Goal: Information Seeking & Learning: Learn about a topic

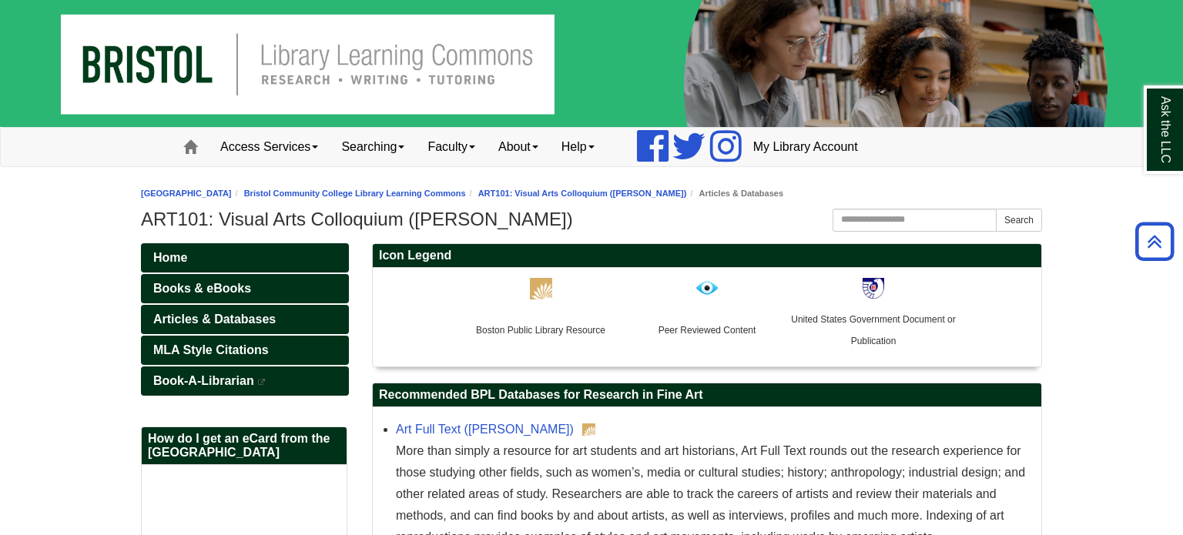
scroll to position [1414, 0]
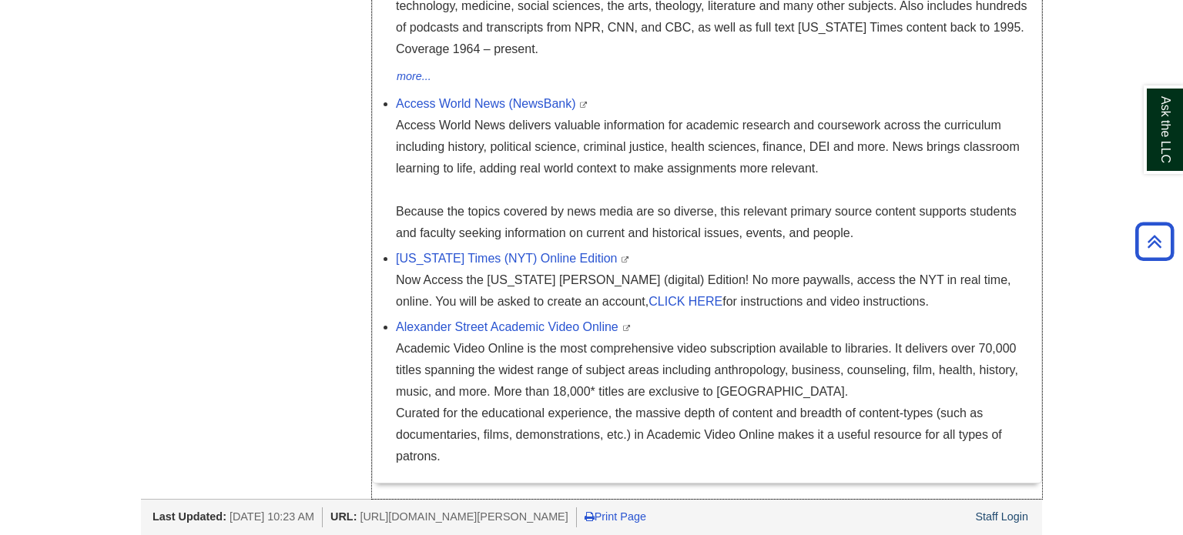
click at [520, 130] on div "Access World News delivers valuable information for academic research and cours…" at bounding box center [715, 179] width 638 height 129
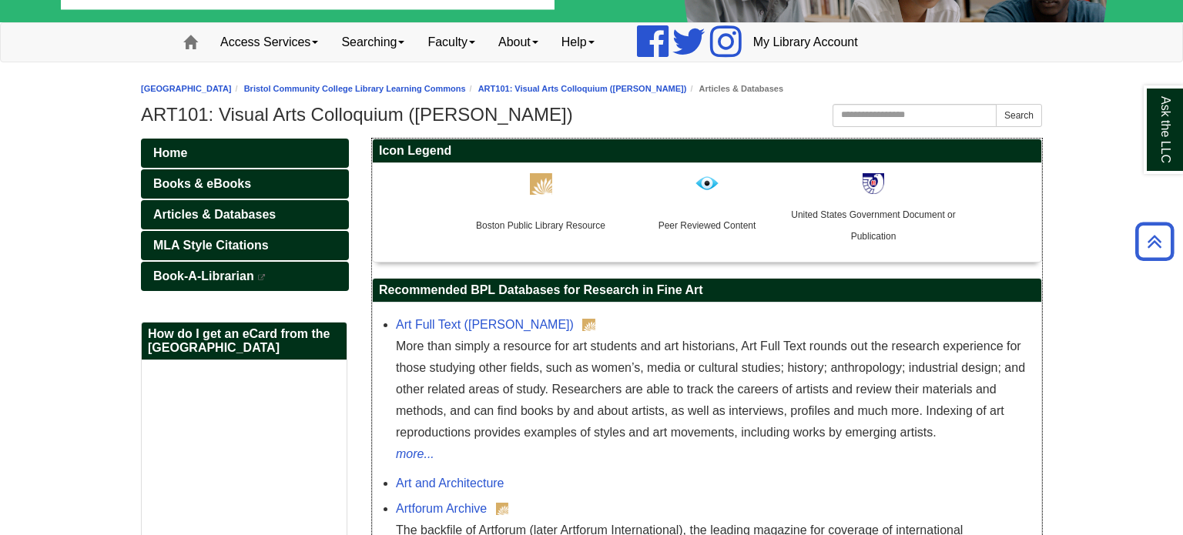
scroll to position [89, 0]
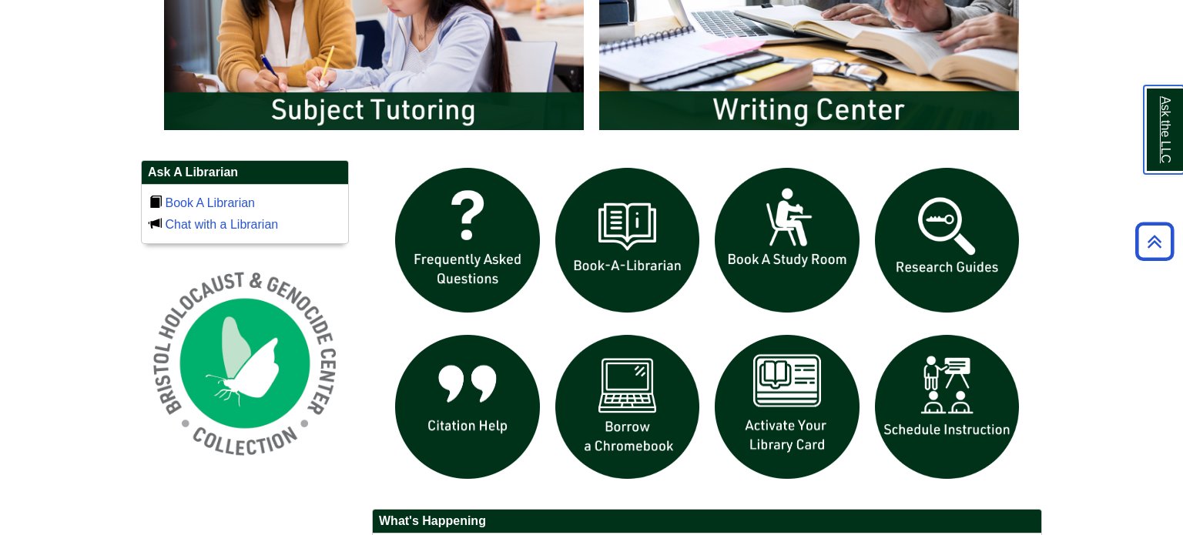
scroll to position [955, 0]
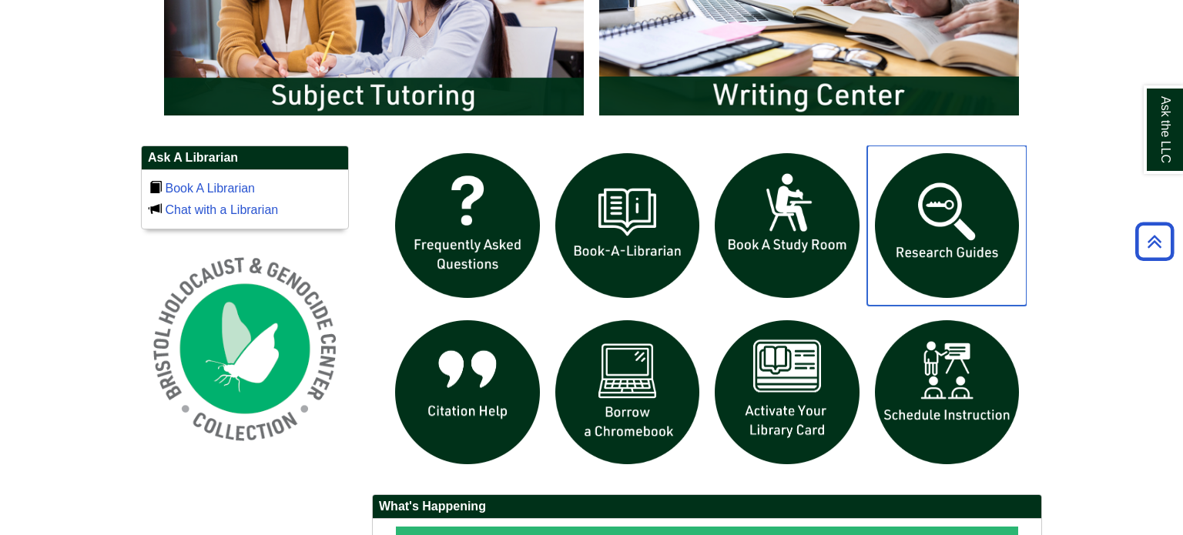
click at [992, 244] on img "slideshow" at bounding box center [947, 226] width 160 height 160
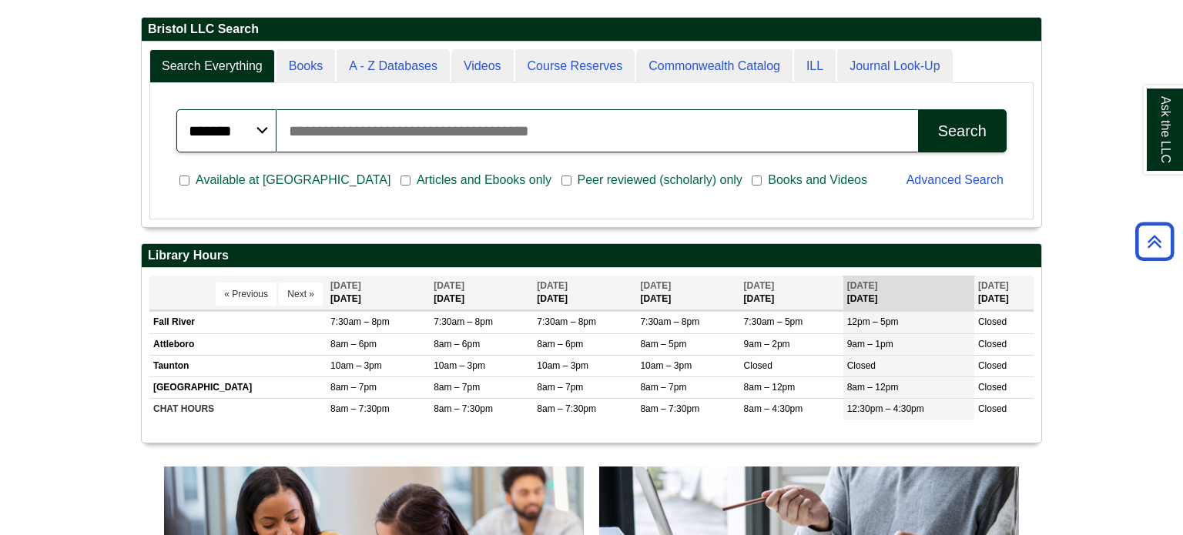
scroll to position [186, 900]
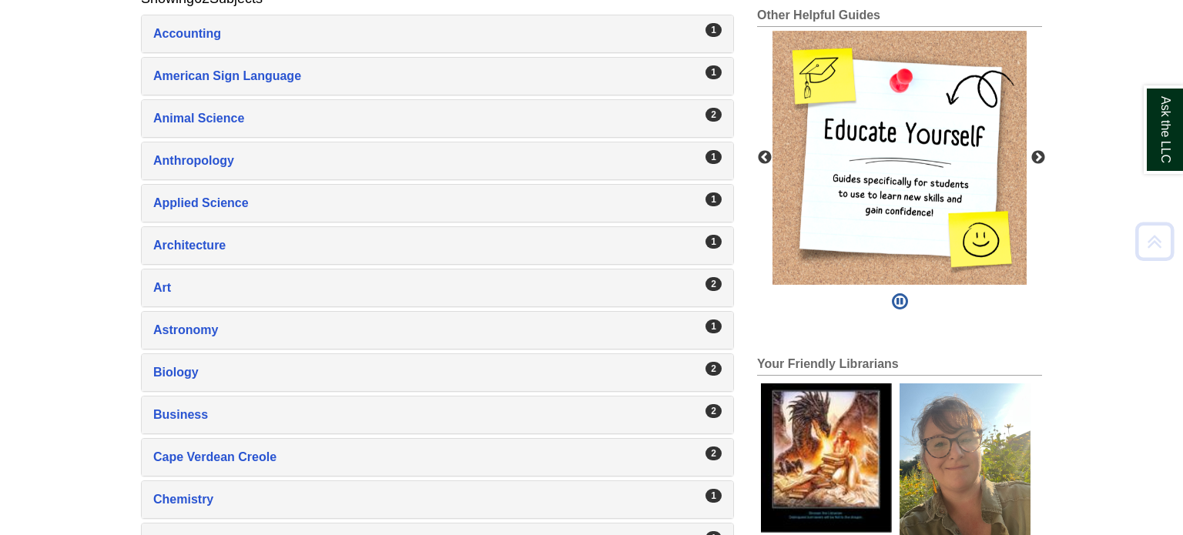
scroll to position [343, 0]
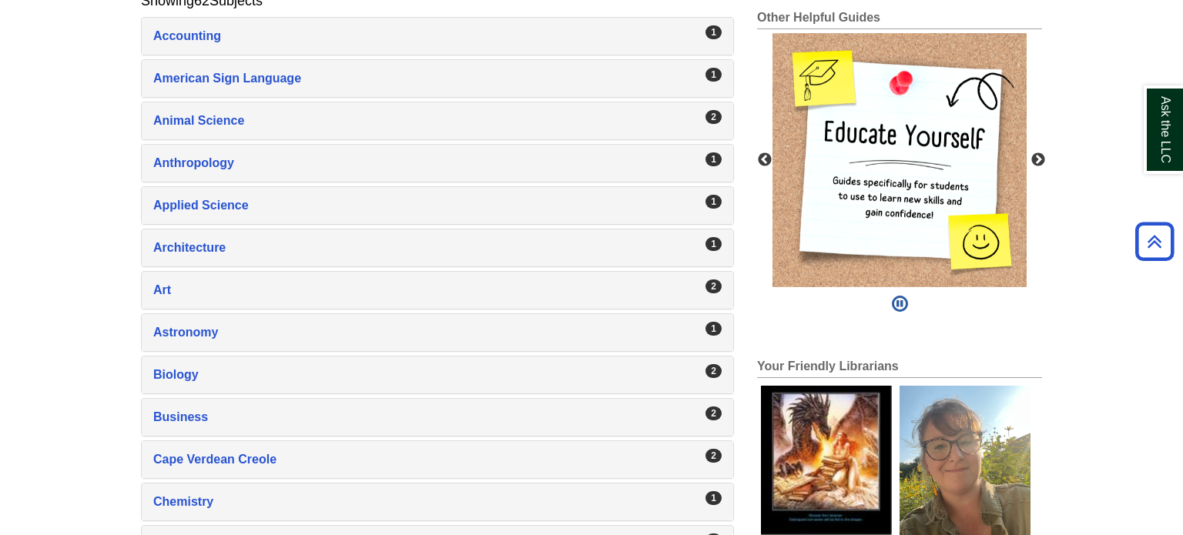
click at [209, 298] on div "2 Art , 2 guides" at bounding box center [437, 290] width 591 height 37
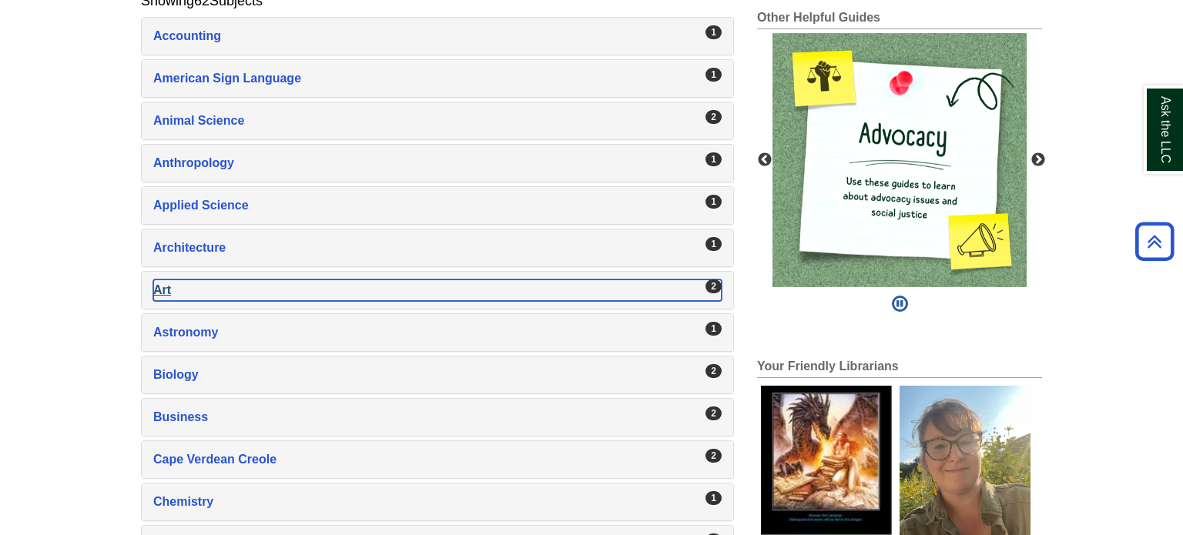
click at [202, 295] on div "Art , 2 guides" at bounding box center [437, 291] width 568 height 22
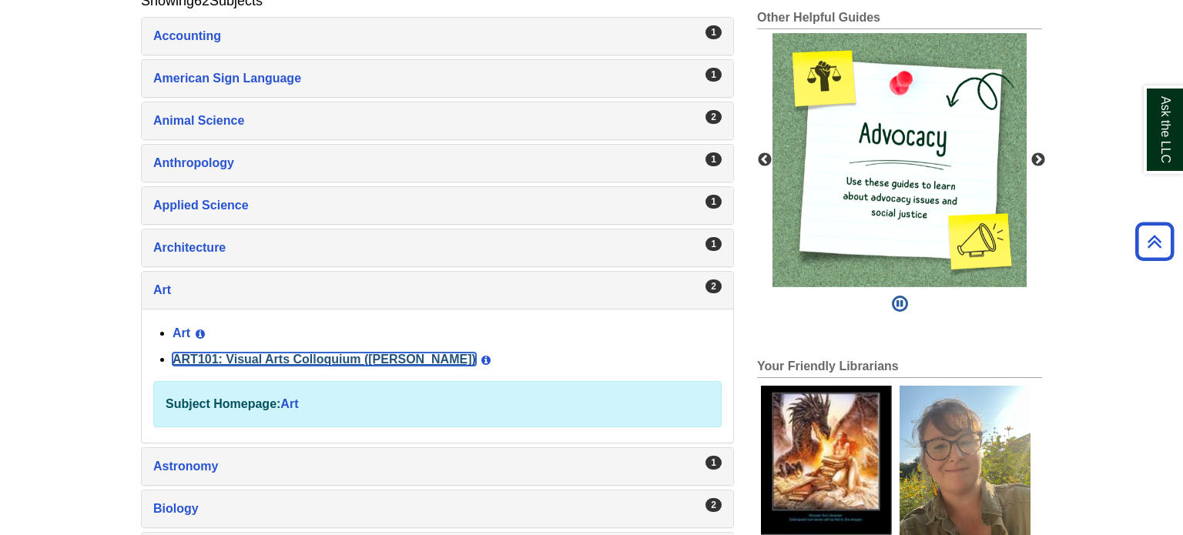
click at [266, 355] on link "ART101: Visual Arts Colloquium ([PERSON_NAME])" at bounding box center [324, 359] width 303 height 13
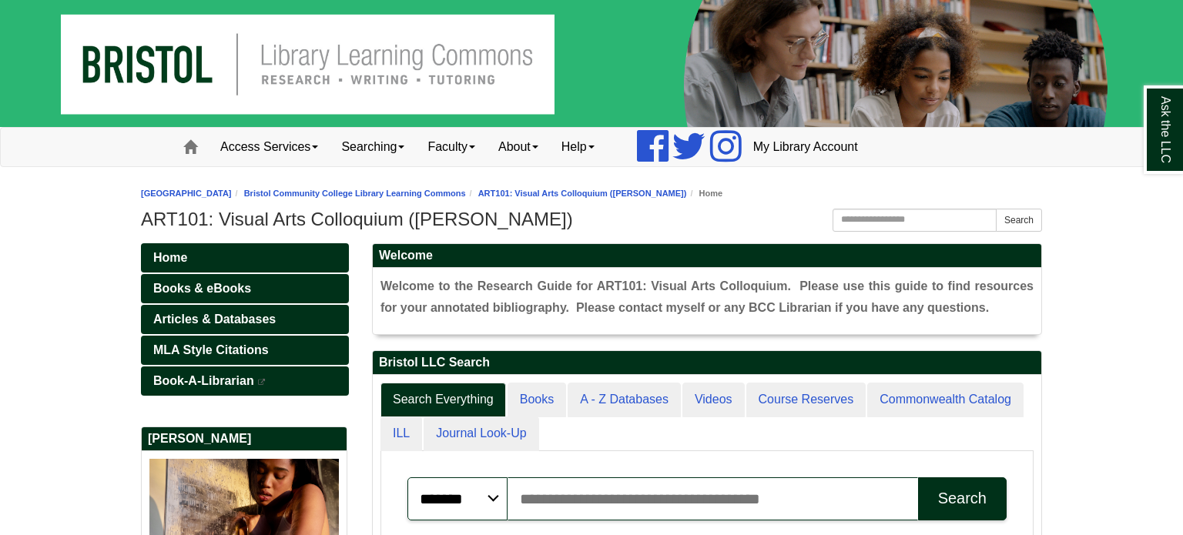
scroll to position [292, 668]
click at [109, 313] on body "Skip to Main Content Toggle navigation Home Access Services Access Services Pol…" at bounding box center [591, 512] width 1183 height 1024
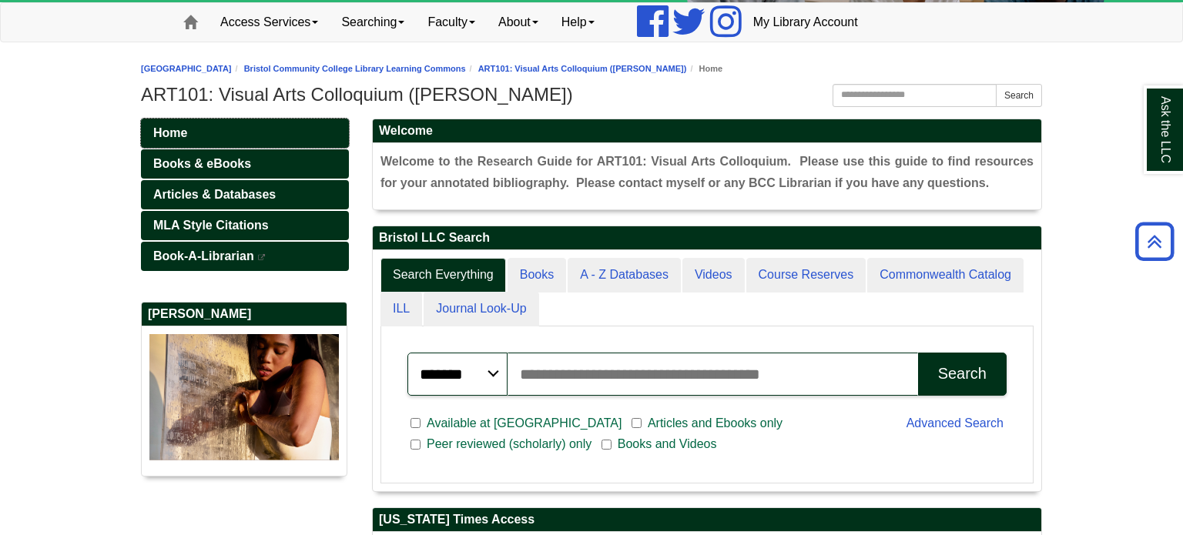
scroll to position [117, 0]
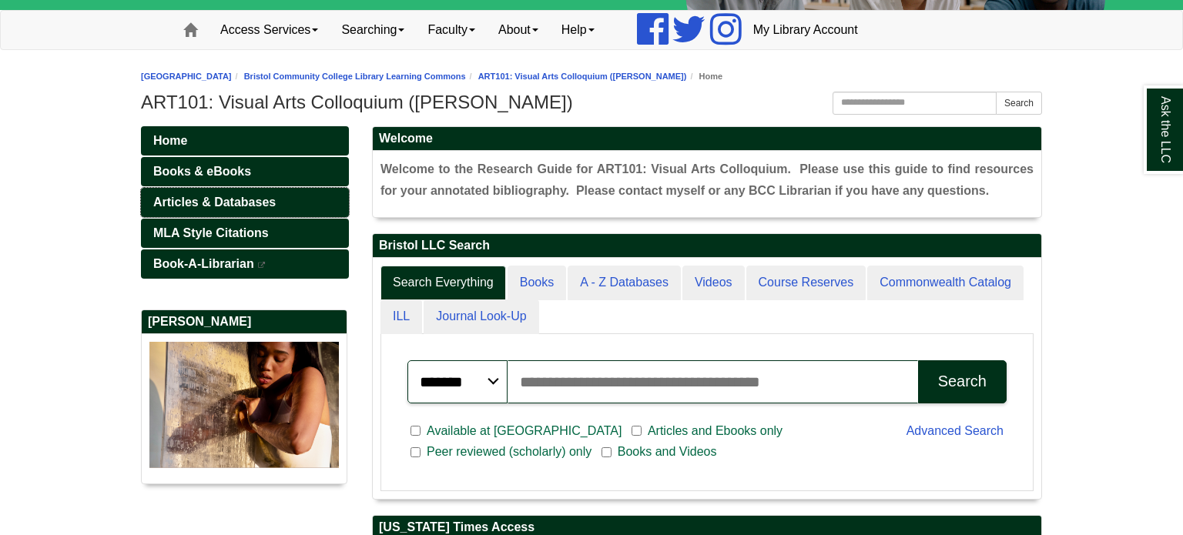
click at [227, 199] on span "Articles & Databases" at bounding box center [214, 202] width 122 height 13
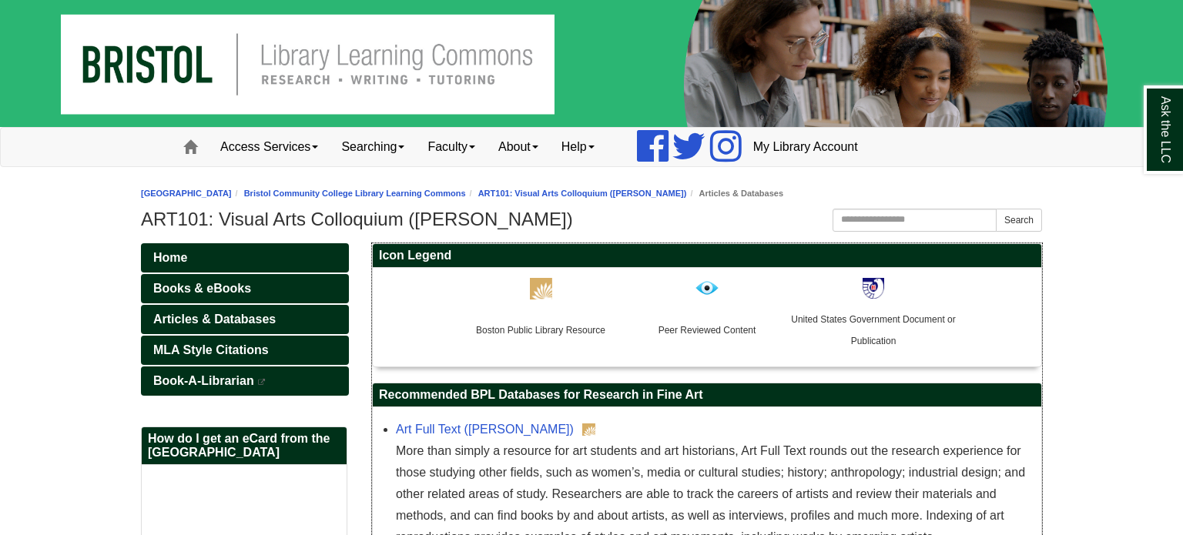
click at [444, 320] on div "Boston Public Library Resource Peer Reviewed Content United States Government D…" at bounding box center [706, 317] width 653 height 83
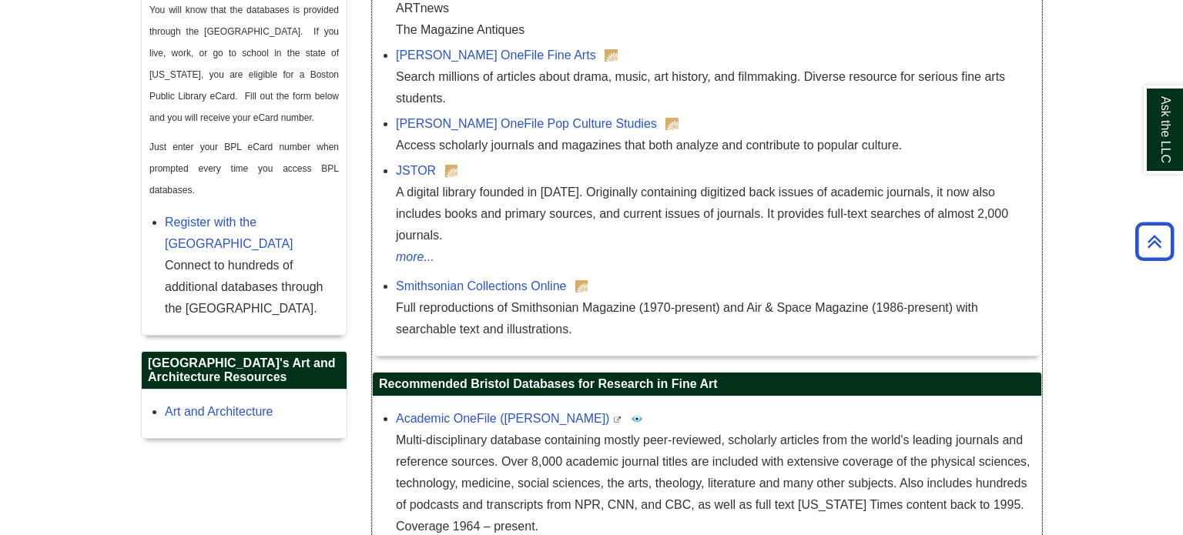
scroll to position [1405, 0]
